Goal: Information Seeking & Learning: Learn about a topic

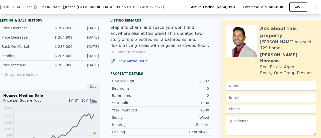
scroll to position [124, 0]
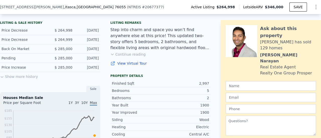
click at [27, 79] on button "Show more history" at bounding box center [19, 75] width 38 height 7
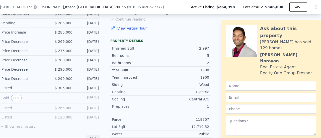
scroll to position [174, 0]
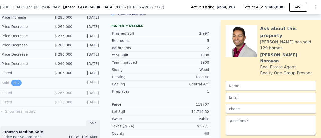
click at [13, 85] on icon "View historical data" at bounding box center [14, 83] width 3 height 3
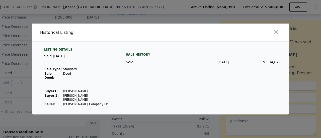
click at [277, 36] on icon "button" at bounding box center [276, 32] width 7 height 7
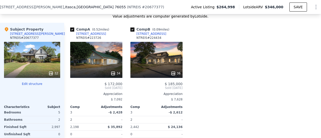
scroll to position [525, 0]
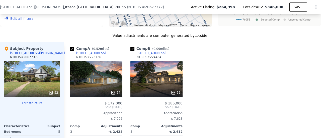
click at [40, 81] on div "32" at bounding box center [32, 79] width 56 height 36
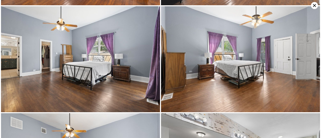
scroll to position [635, 0]
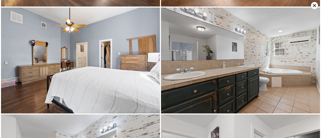
click at [314, 5] on icon at bounding box center [314, 5] width 3 height 3
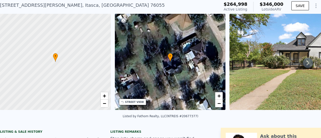
scroll to position [2, 0]
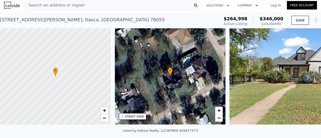
click at [306, 78] on icon at bounding box center [308, 77] width 10 height 10
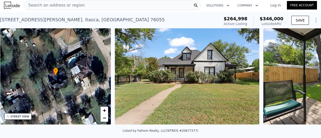
scroll to position [0, 117]
click at [304, 75] on icon at bounding box center [308, 77] width 10 height 10
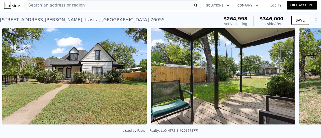
scroll to position [0, 229]
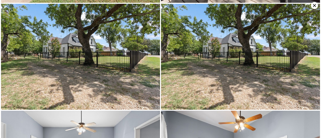
scroll to position [106, 0]
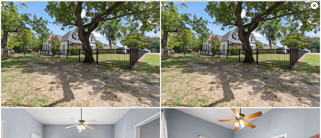
click at [312, 6] on icon at bounding box center [314, 5] width 7 height 7
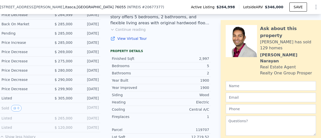
scroll to position [150, 0]
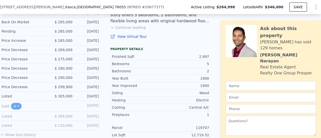
click at [14, 107] on icon "View historical data" at bounding box center [15, 106] width 2 height 2
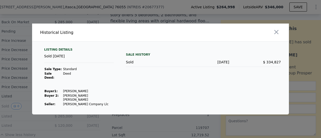
click at [277, 36] on icon "button" at bounding box center [276, 32] width 7 height 7
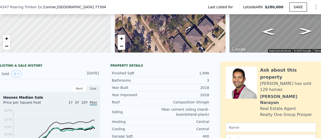
scroll to position [73, 0]
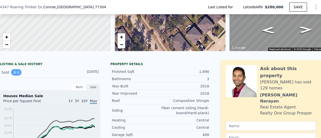
click at [17, 76] on button "0" at bounding box center [16, 72] width 11 height 7
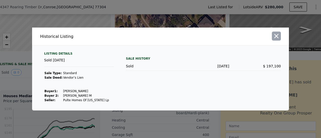
click at [274, 38] on icon "button" at bounding box center [276, 36] width 7 height 7
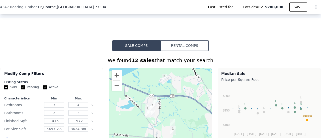
scroll to position [374, 0]
